Goal: Task Accomplishment & Management: Use online tool/utility

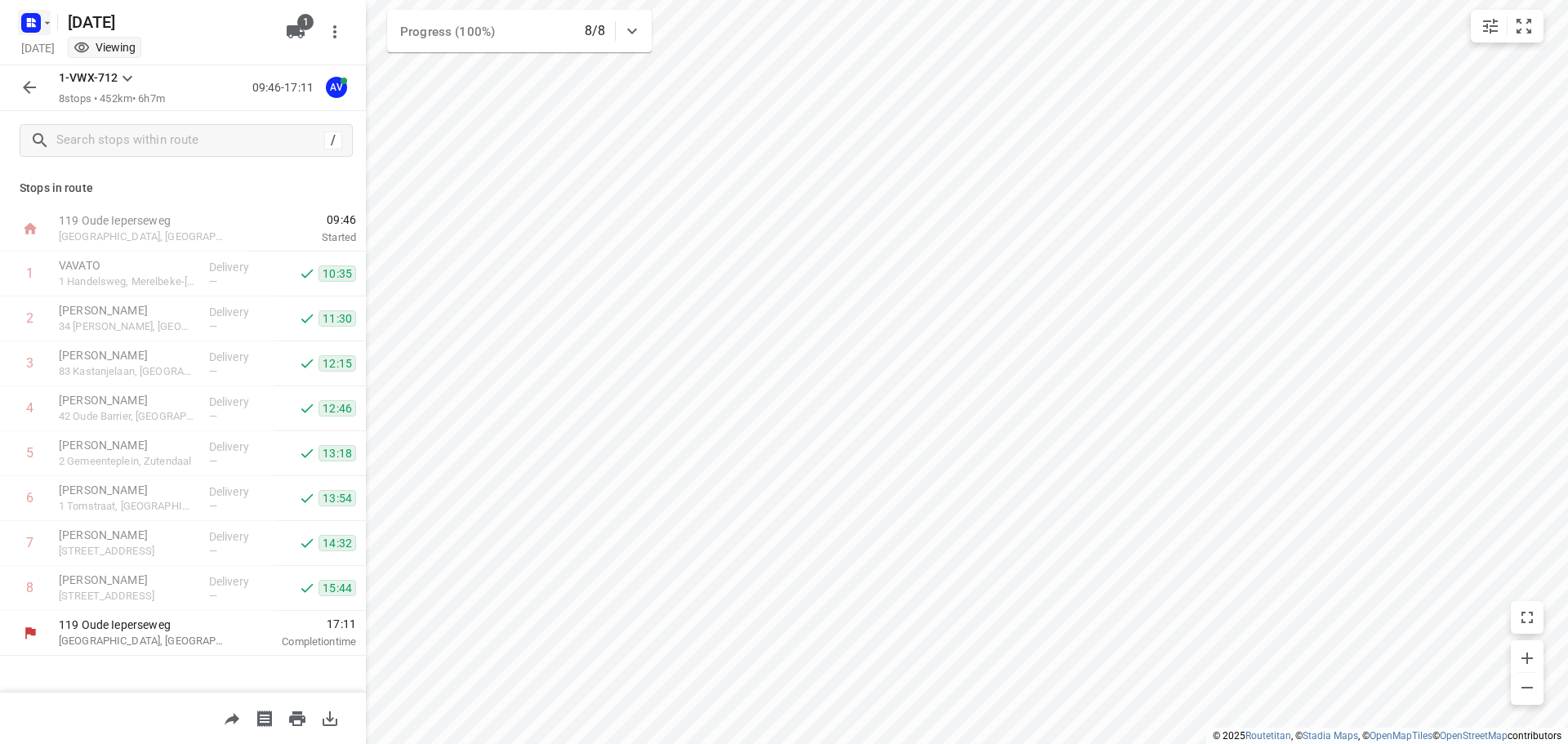
click at [37, 21] on rect "button" at bounding box center [31, 22] width 20 height 20
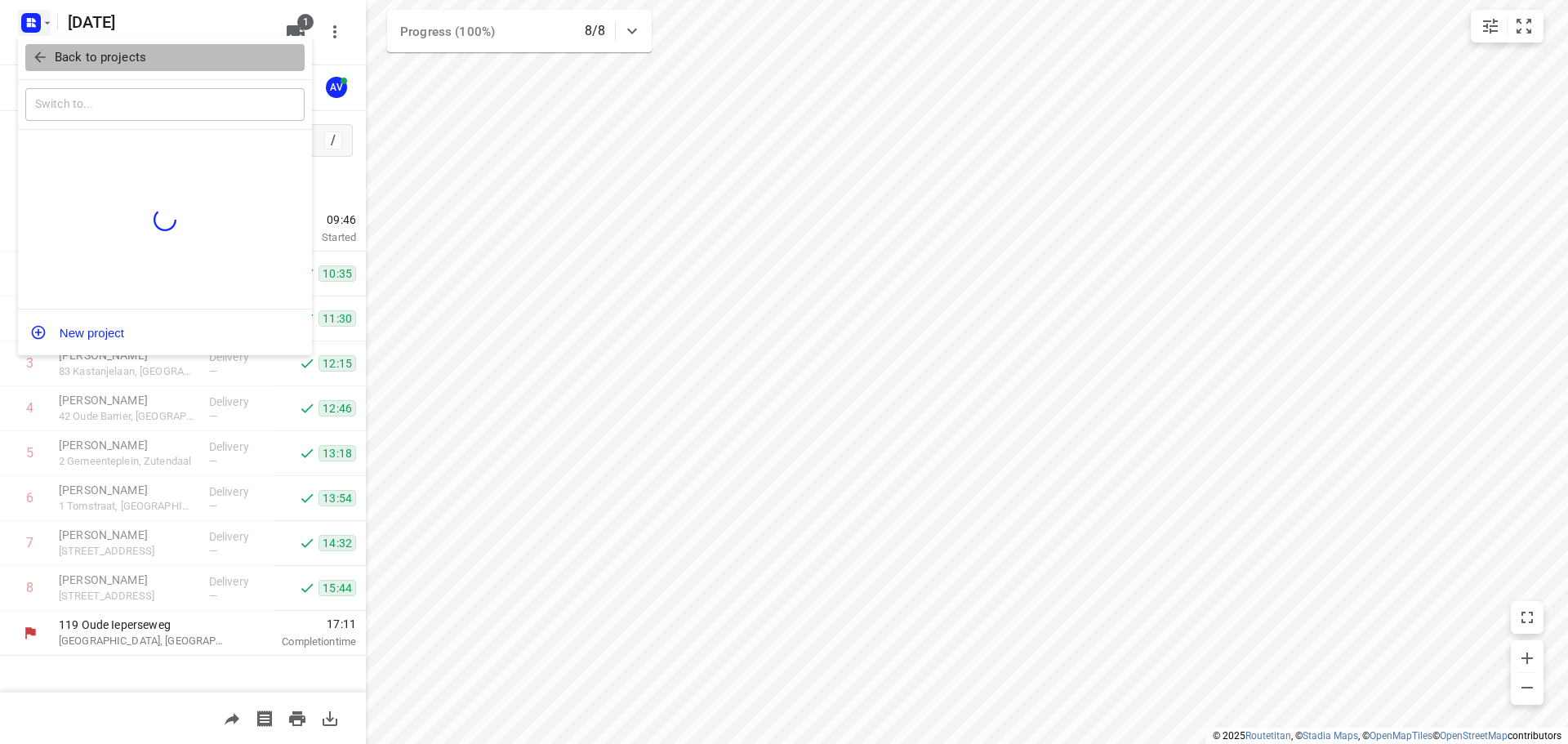
drag, startPoint x: 36, startPoint y: 58, endPoint x: 69, endPoint y: 44, distance: 35.8
click at [38, 59] on icon "button" at bounding box center [39, 57] width 10 height 10
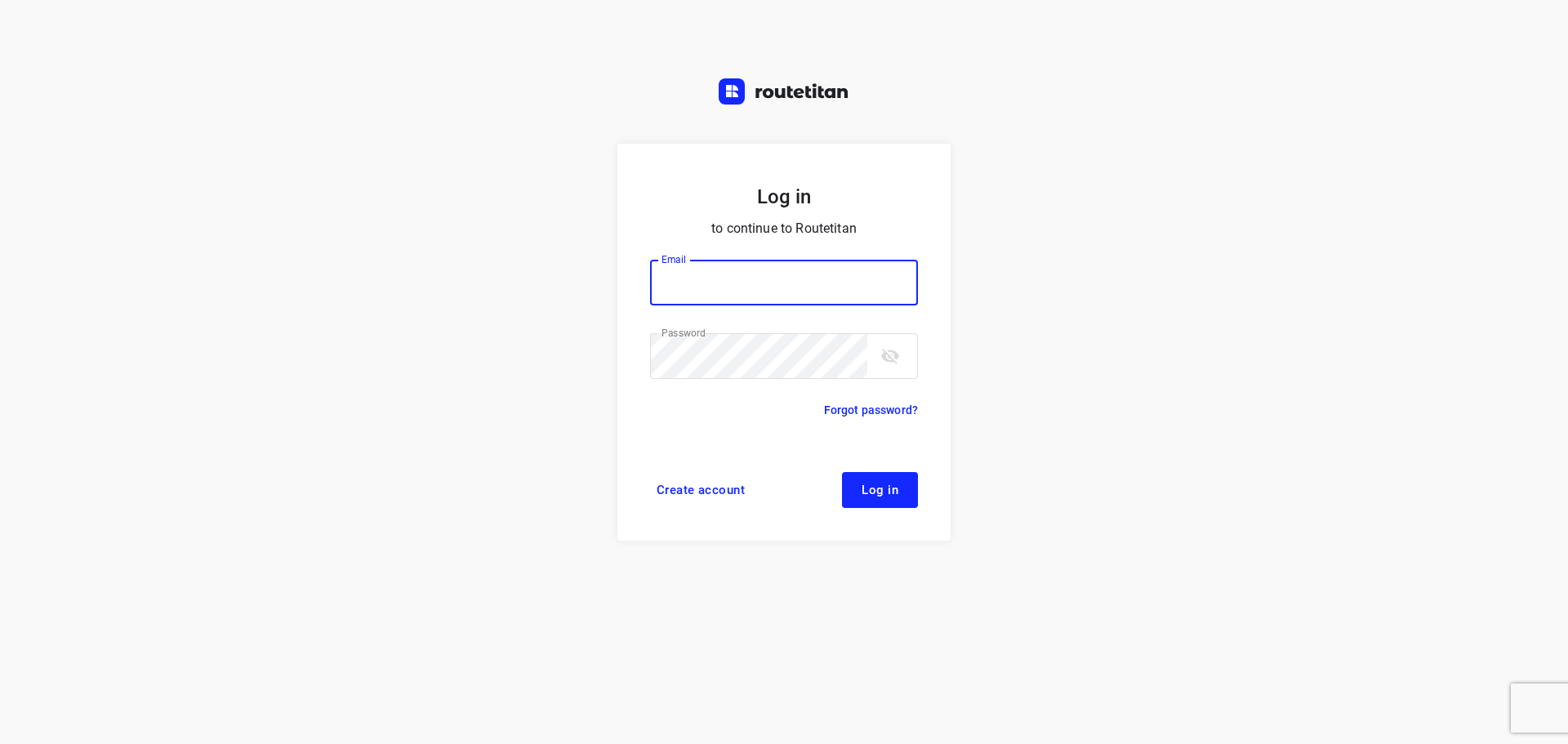
type input "[PERSON_NAME][EMAIL_ADDRESS][DOMAIN_NAME]"
click at [895, 491] on span "Log in" at bounding box center [879, 490] width 37 height 13
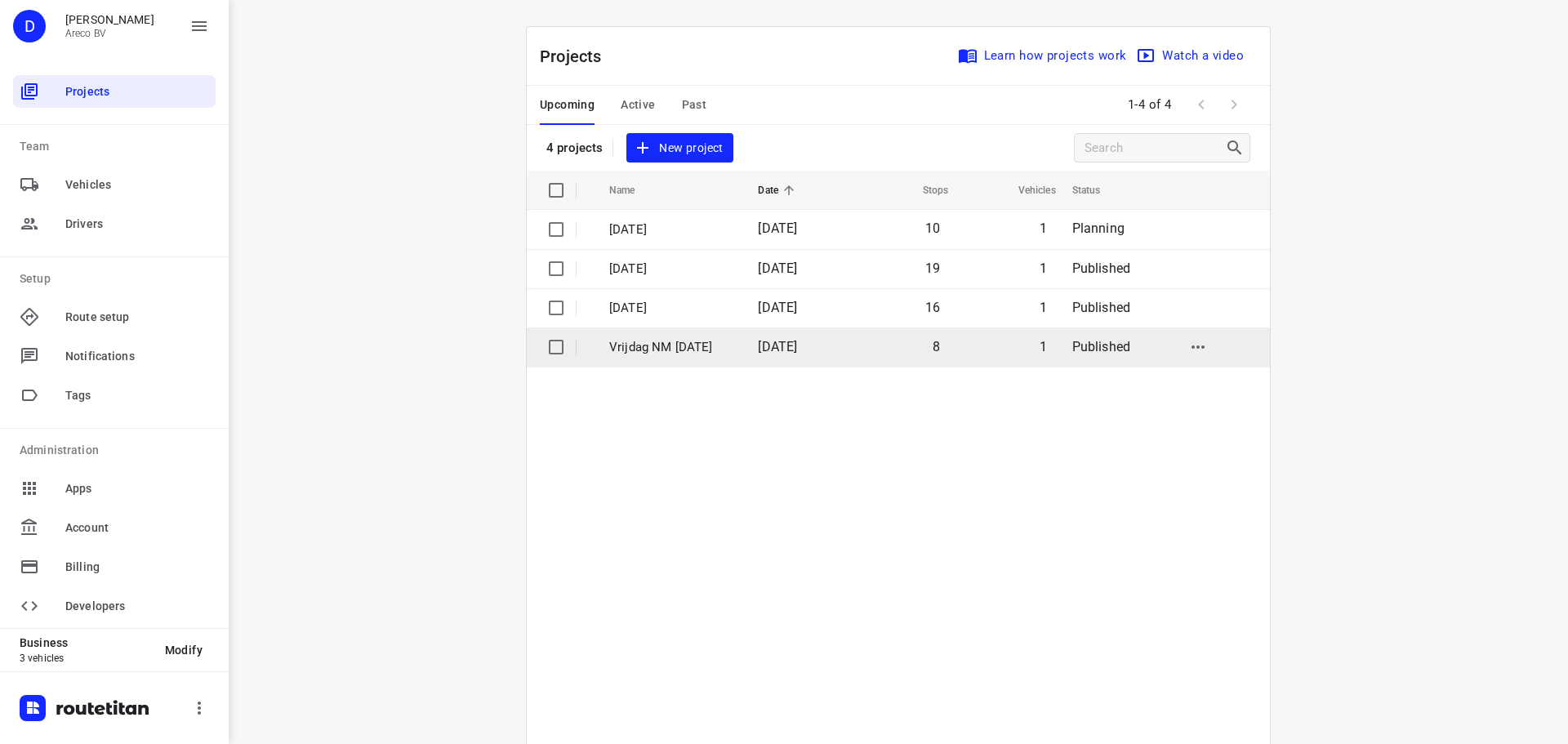
click at [633, 348] on p "Vrijdag NM [DATE]" at bounding box center [671, 348] width 124 height 19
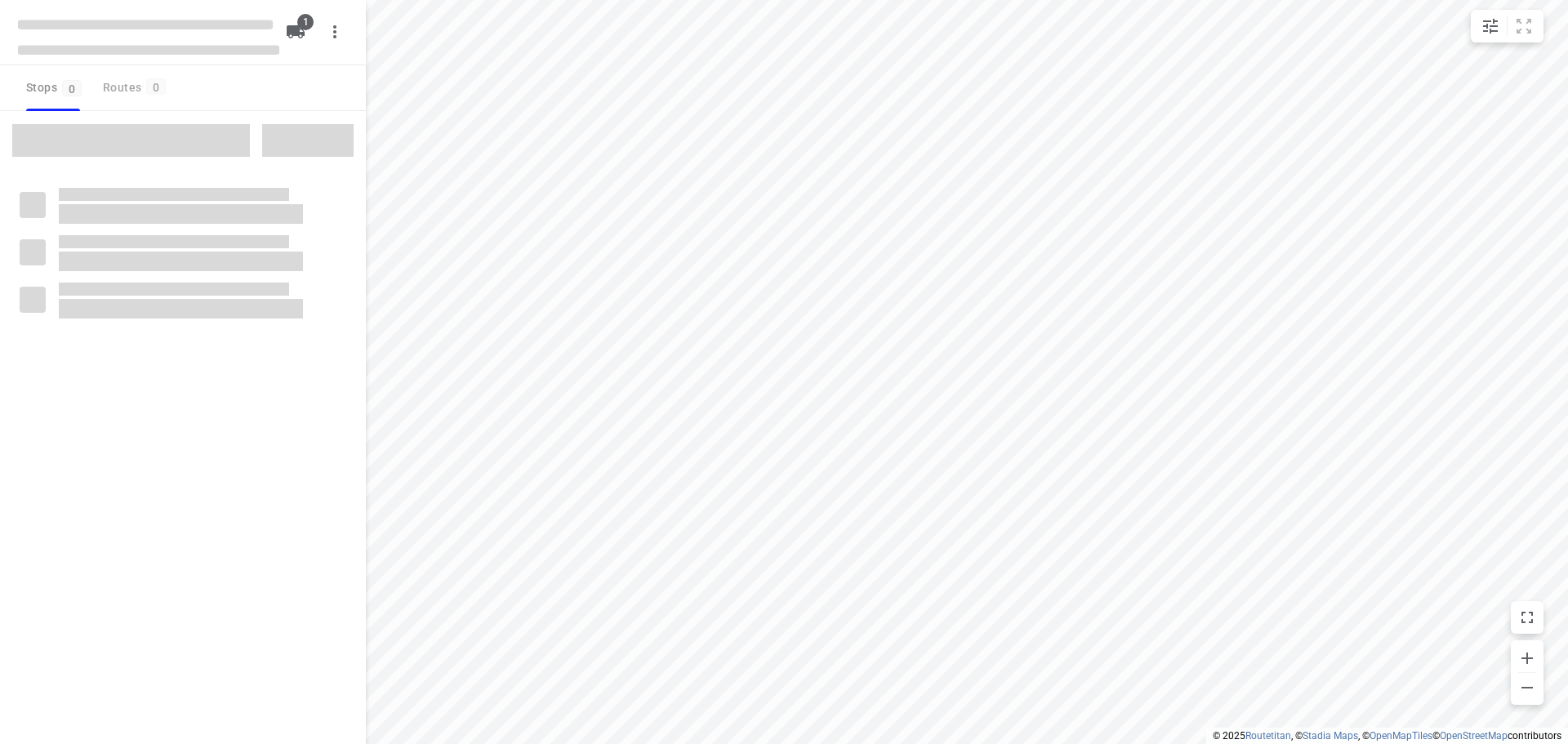
type input "distance"
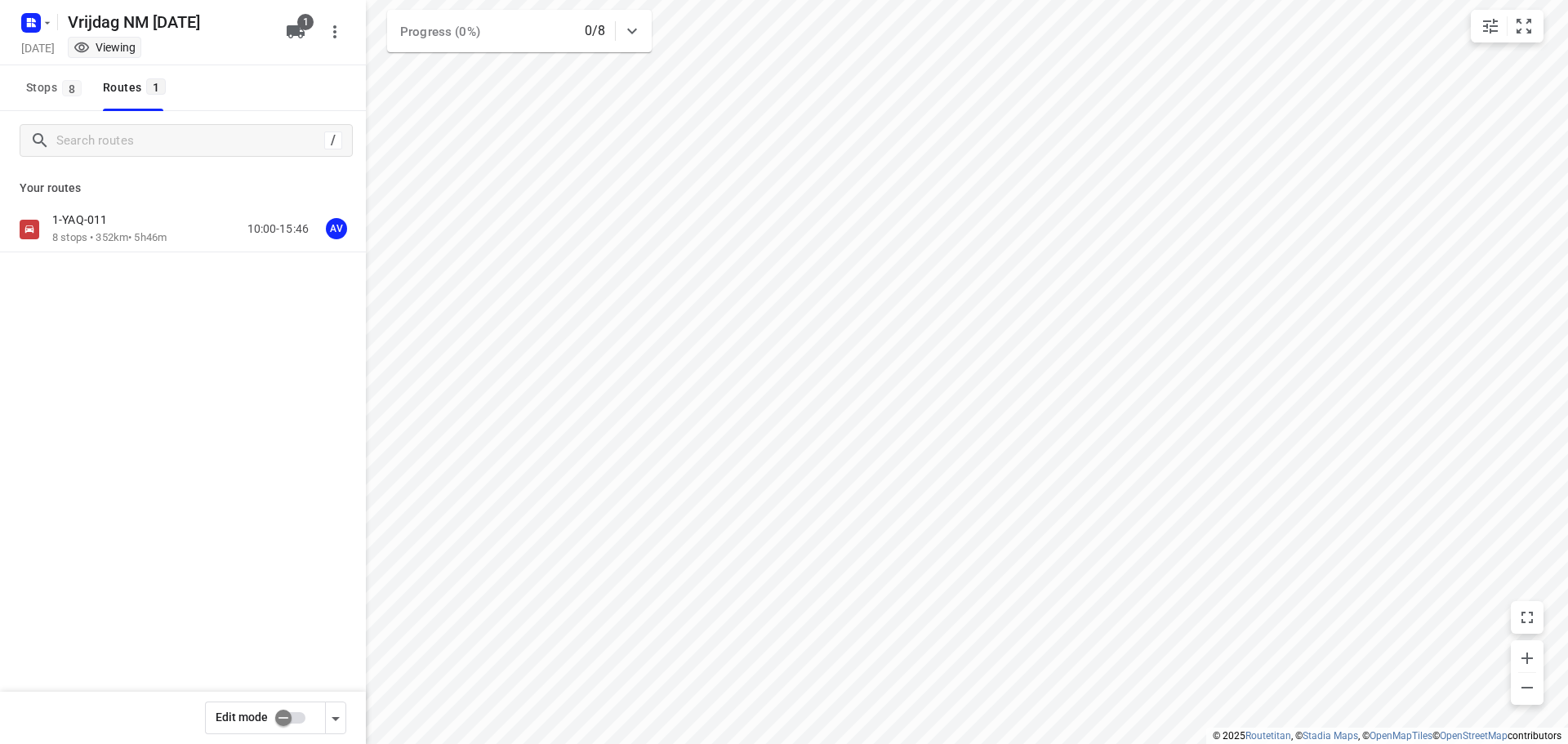
click at [116, 221] on div "1-YAQ-011" at bounding box center [110, 221] width 115 height 18
